Goal: Information Seeking & Learning: Learn about a topic

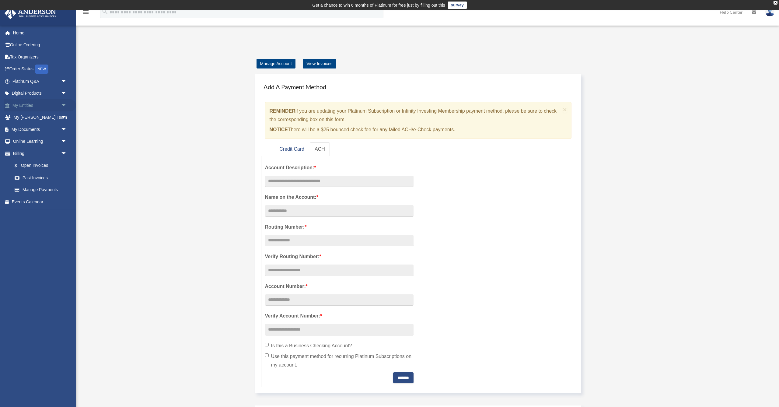
click at [63, 105] on span "arrow_drop_down" at bounding box center [67, 105] width 12 height 12
click at [37, 116] on link "Overview" at bounding box center [43, 117] width 68 height 12
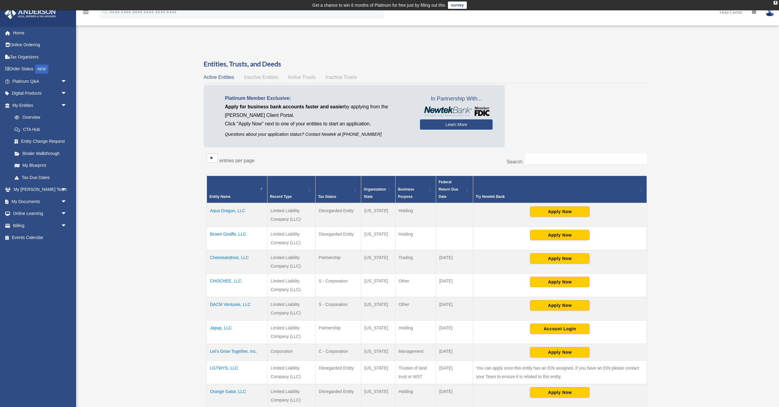
click at [223, 233] on td "Brown Giraffe, LLC" at bounding box center [237, 238] width 61 height 23
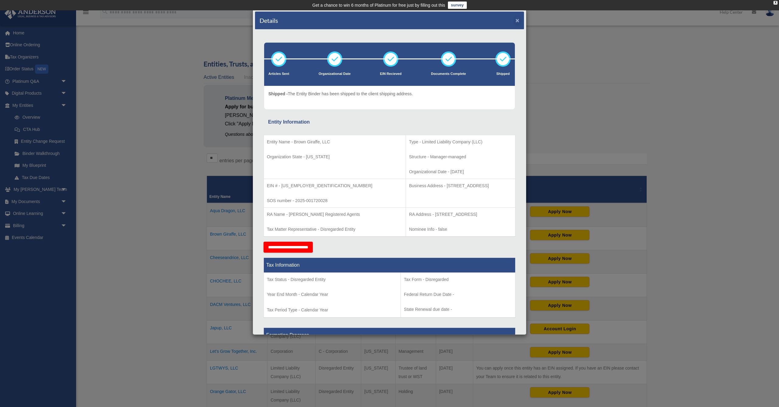
click at [517, 20] on button "×" at bounding box center [517, 20] width 4 height 6
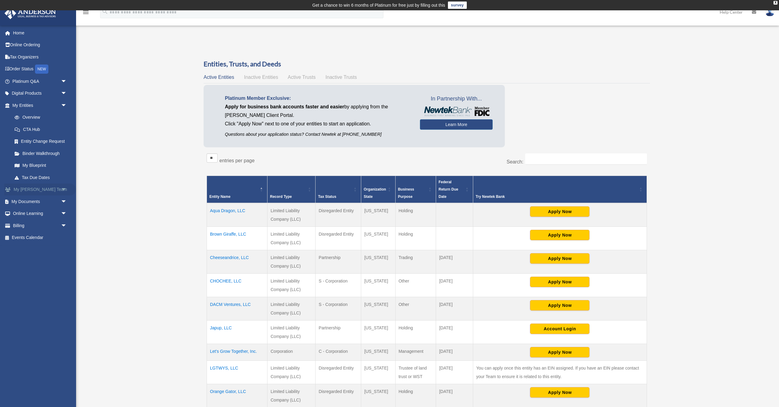
click at [62, 189] on span "arrow_drop_down" at bounding box center [67, 189] width 12 height 12
click at [64, 188] on span "arrow_drop_up" at bounding box center [67, 189] width 12 height 12
click at [62, 200] on span "arrow_drop_down" at bounding box center [67, 201] width 12 height 12
click at [20, 211] on span at bounding box center [20, 213] width 4 height 4
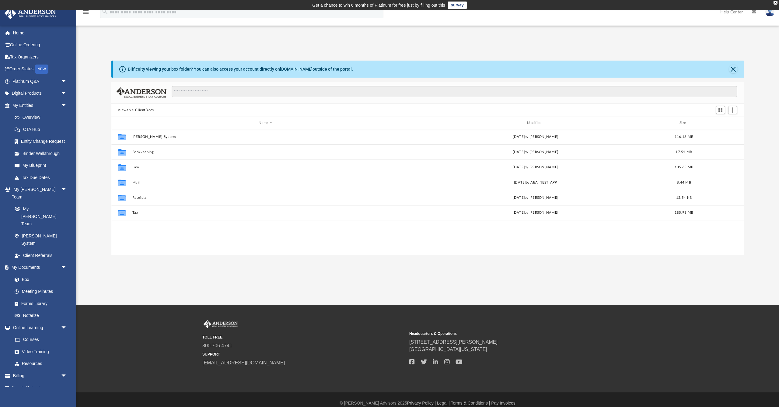
scroll to position [0, 0]
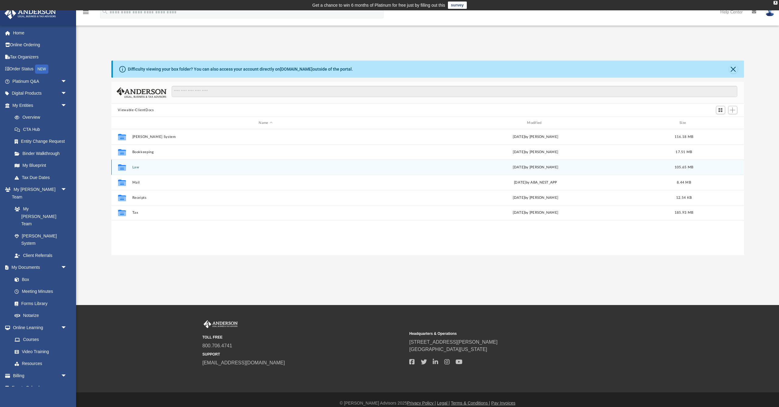
click at [133, 166] on button "Law" at bounding box center [265, 167] width 267 height 4
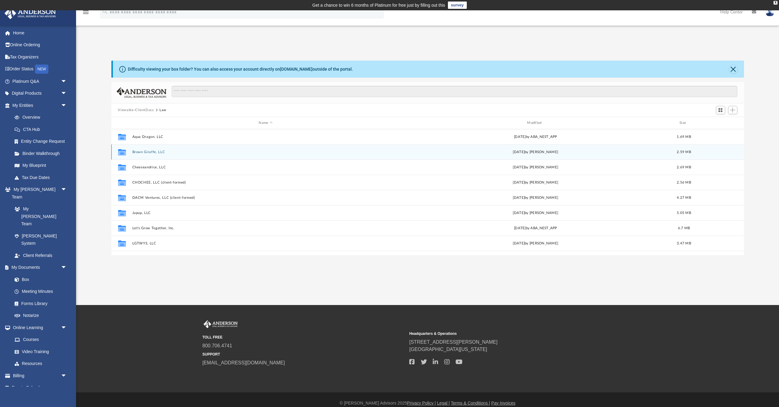
click at [146, 152] on button "Brown Giraffe, LLC" at bounding box center [265, 152] width 267 height 4
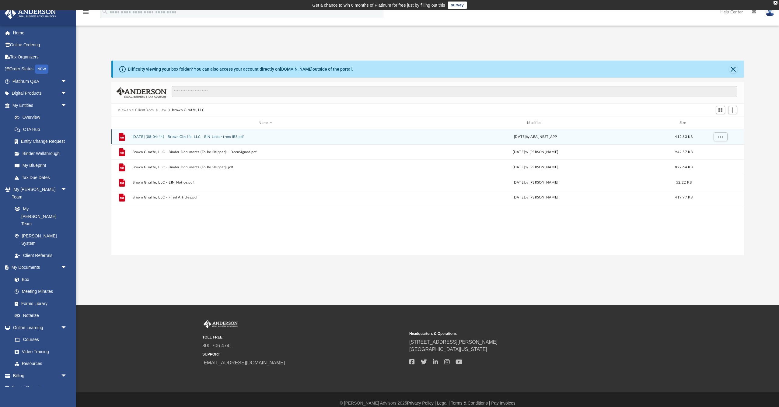
click at [231, 137] on button "[DATE] (08:04:44) - Brown Giraffe, LLC - EIN Letter from IRS.pdf" at bounding box center [265, 137] width 267 height 4
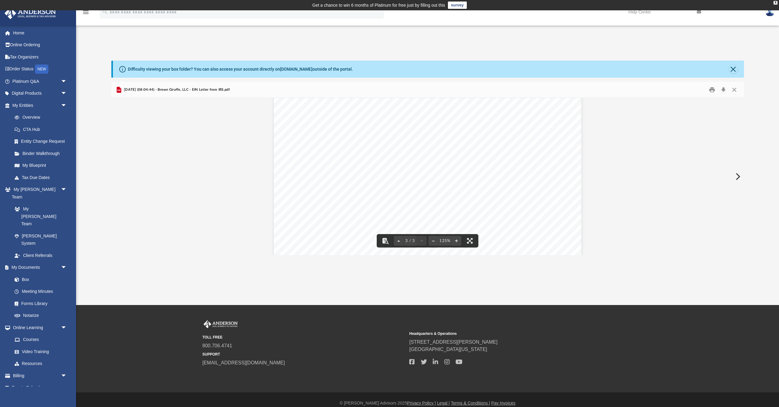
scroll to position [891, 0]
click at [736, 91] on button "Close" at bounding box center [733, 89] width 11 height 9
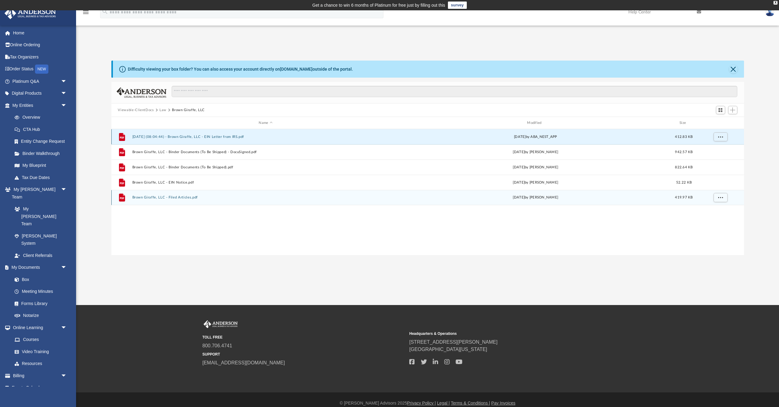
scroll to position [0, 0]
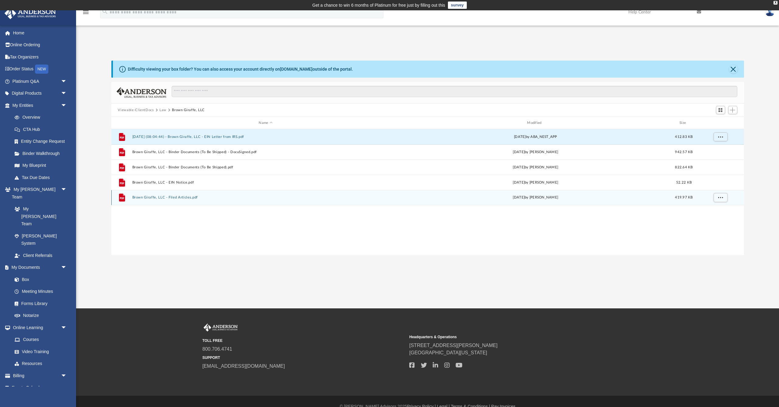
click at [192, 197] on button "Brown Giraffe, LLC - Filed Articles.pdf" at bounding box center [265, 197] width 267 height 4
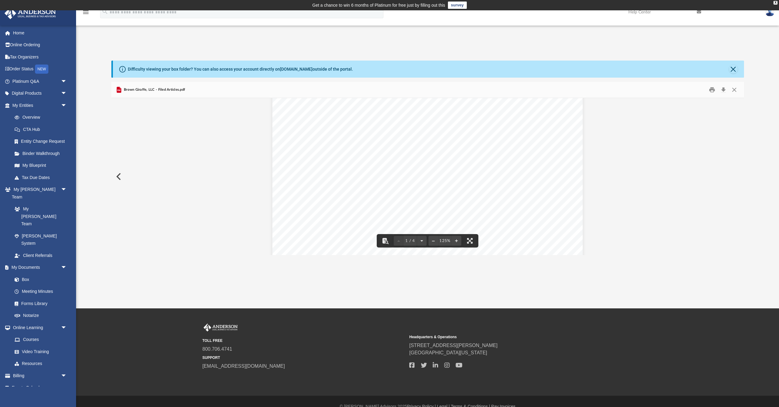
scroll to position [17, 0]
click at [734, 89] on button "Close" at bounding box center [733, 89] width 11 height 9
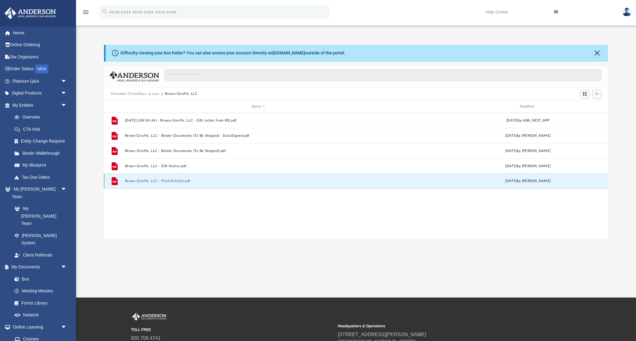
scroll to position [138, 504]
